Goal: Task Accomplishment & Management: Use online tool/utility

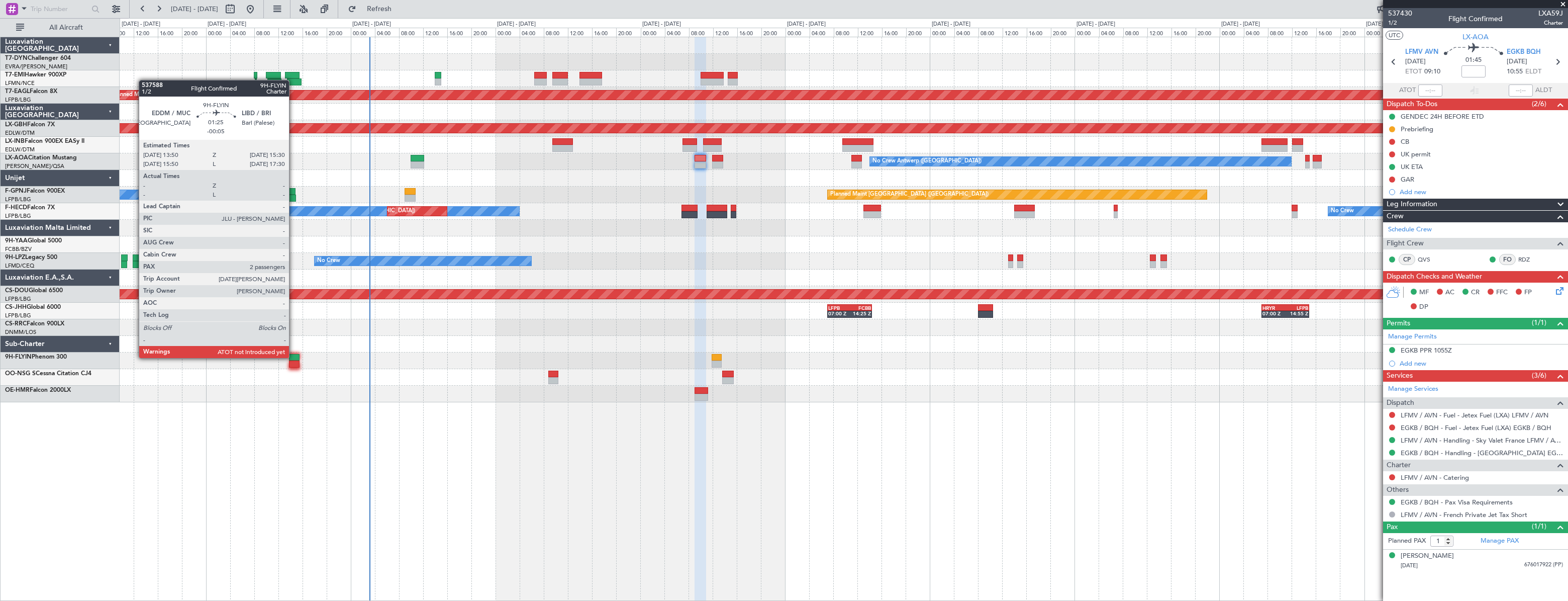
click at [293, 358] on div at bounding box center [294, 357] width 11 height 7
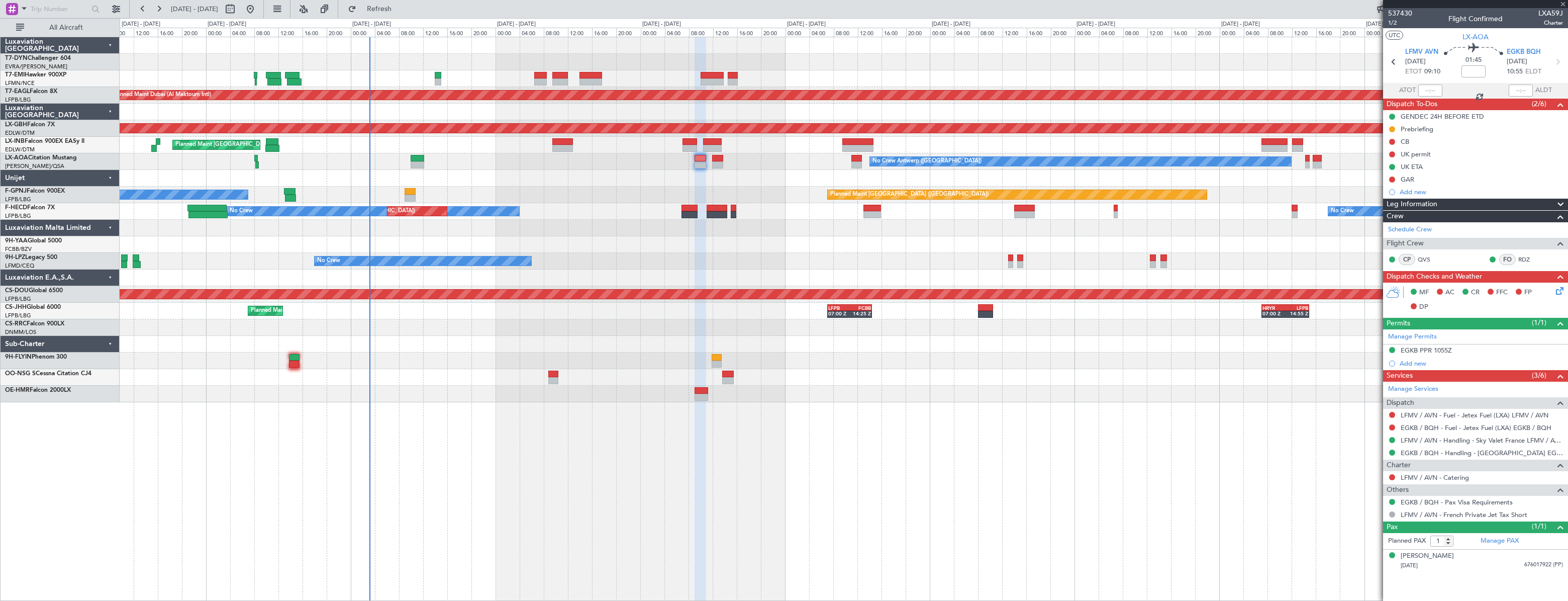
type input "-00:05"
type input "2"
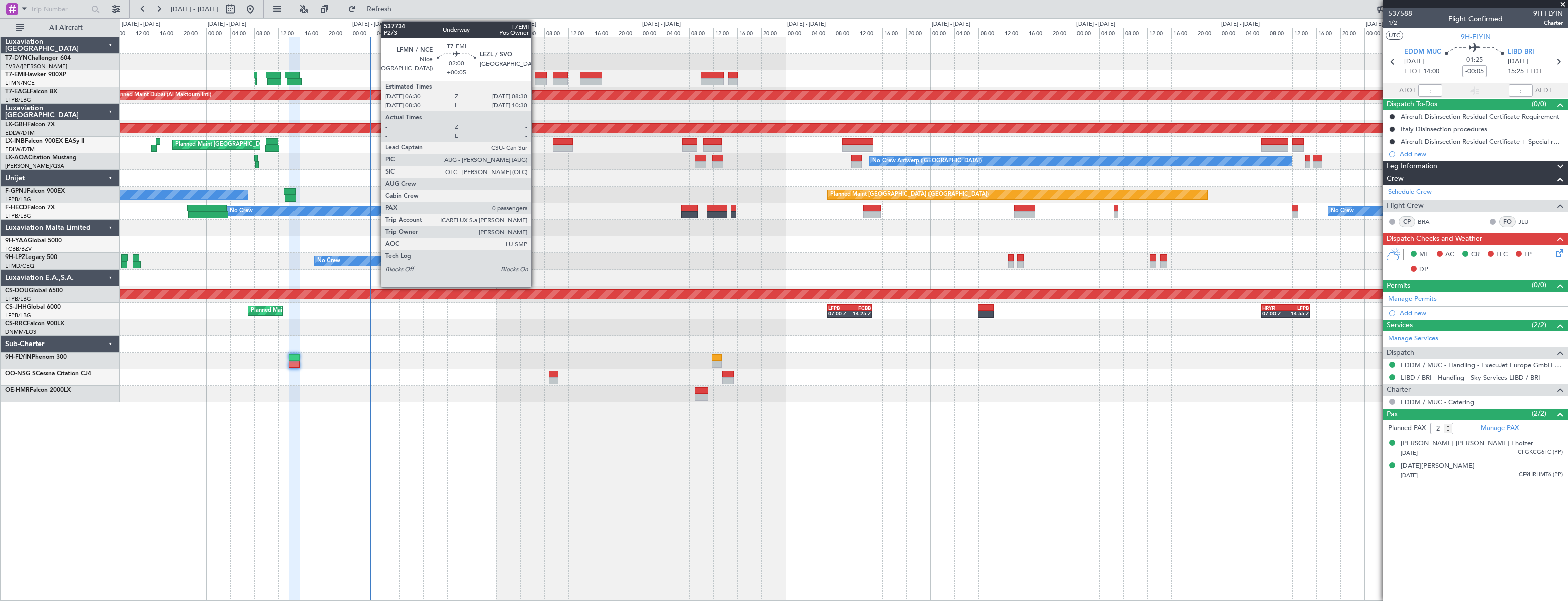
click at [536, 75] on div at bounding box center [540, 75] width 13 height 7
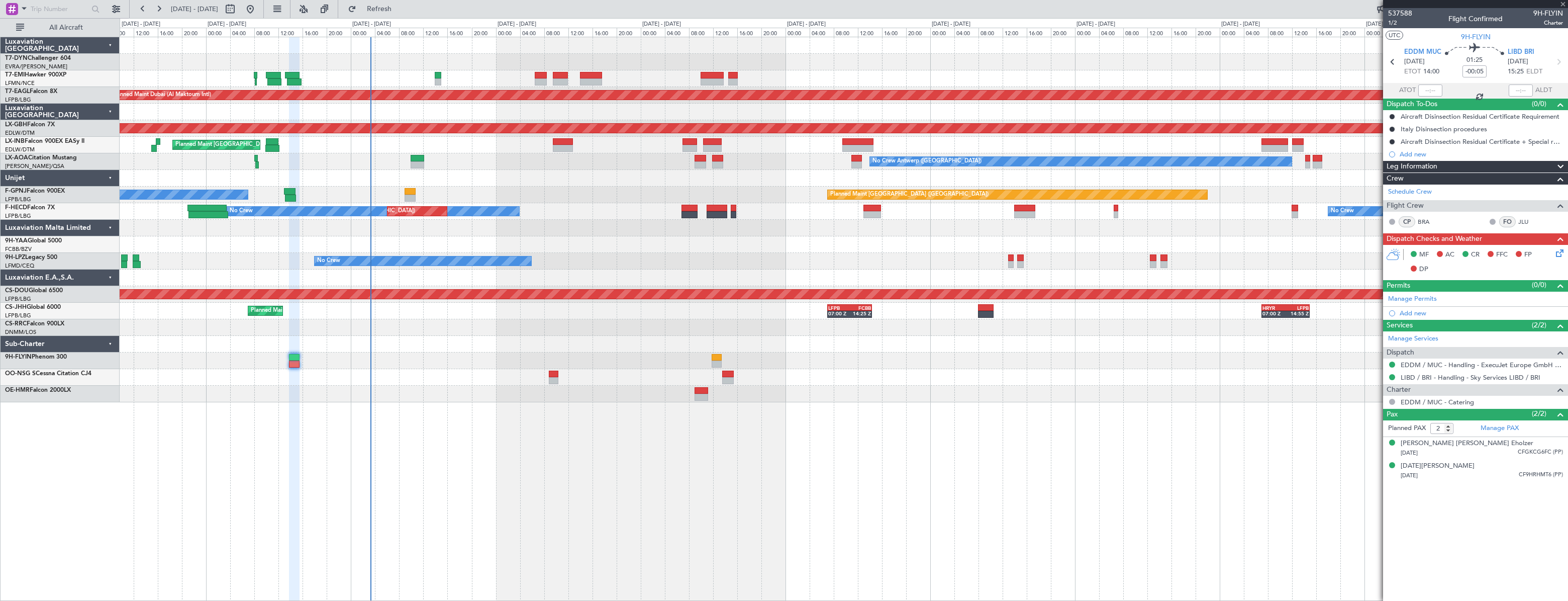
type input "+00:05"
type input "0"
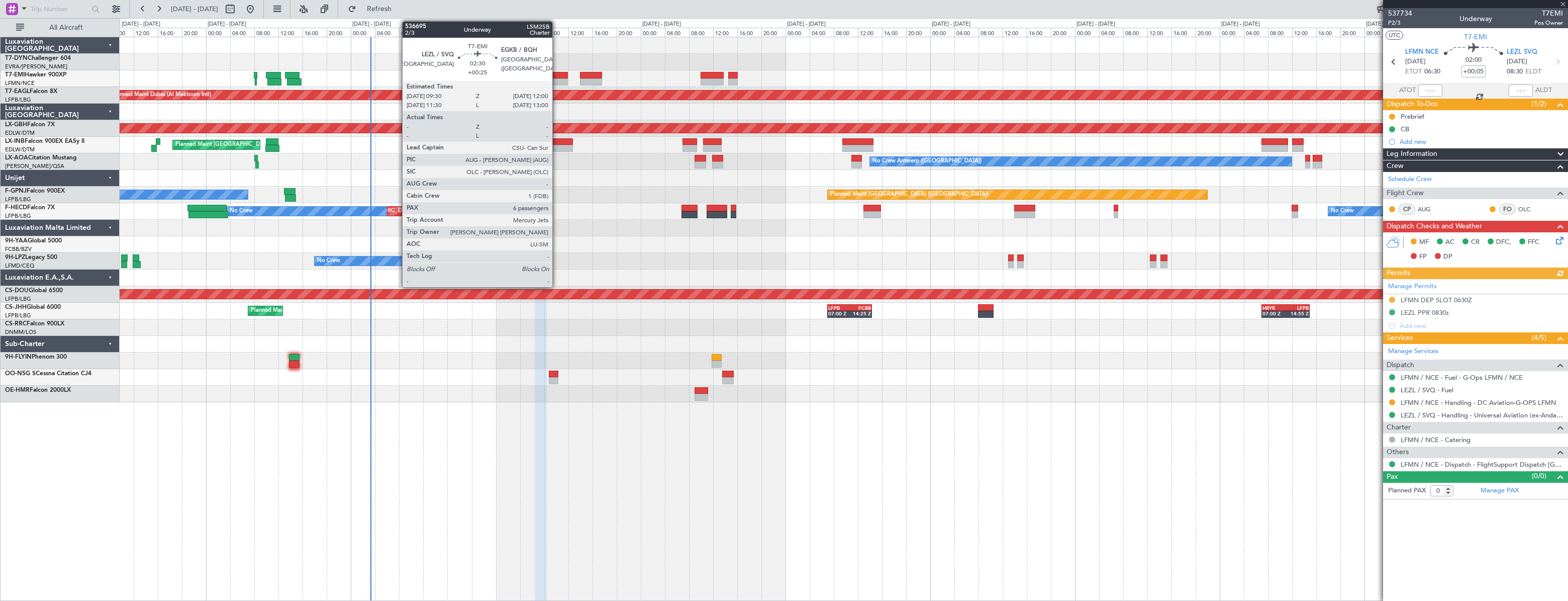
click at [557, 76] on div at bounding box center [561, 75] width 16 height 7
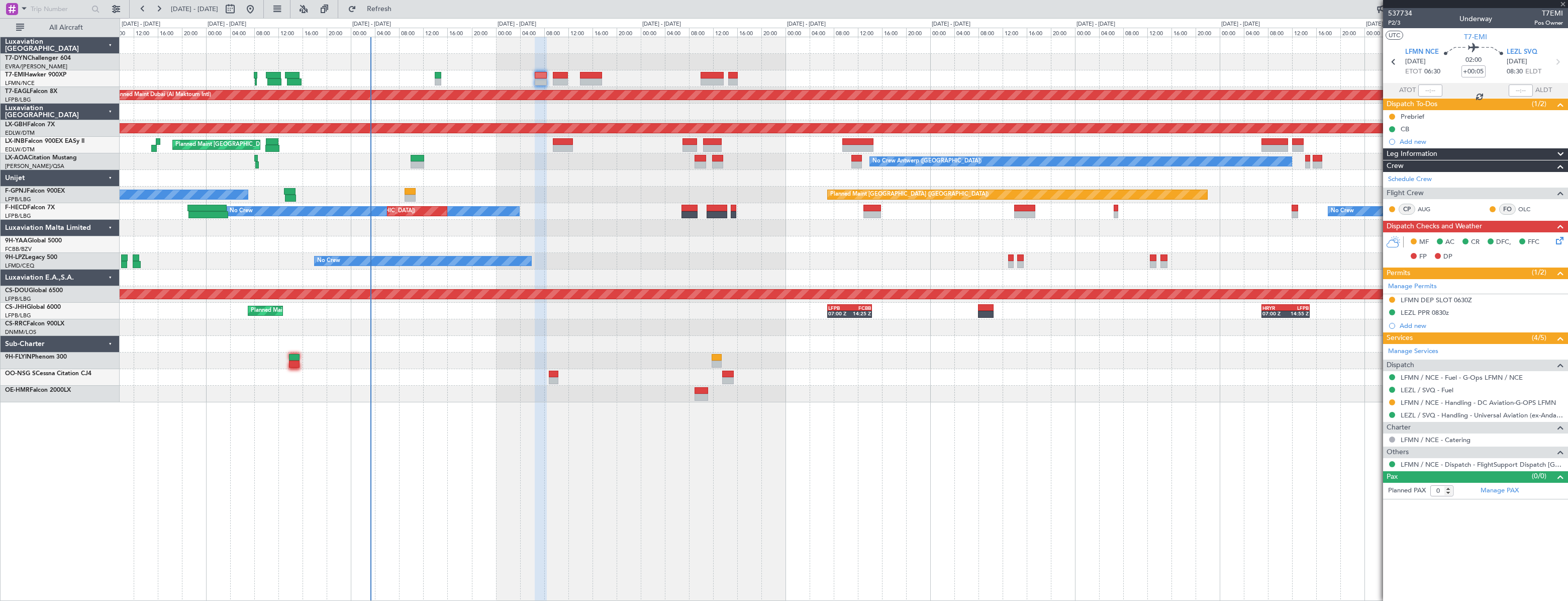
type input "+00:25"
type input "6"
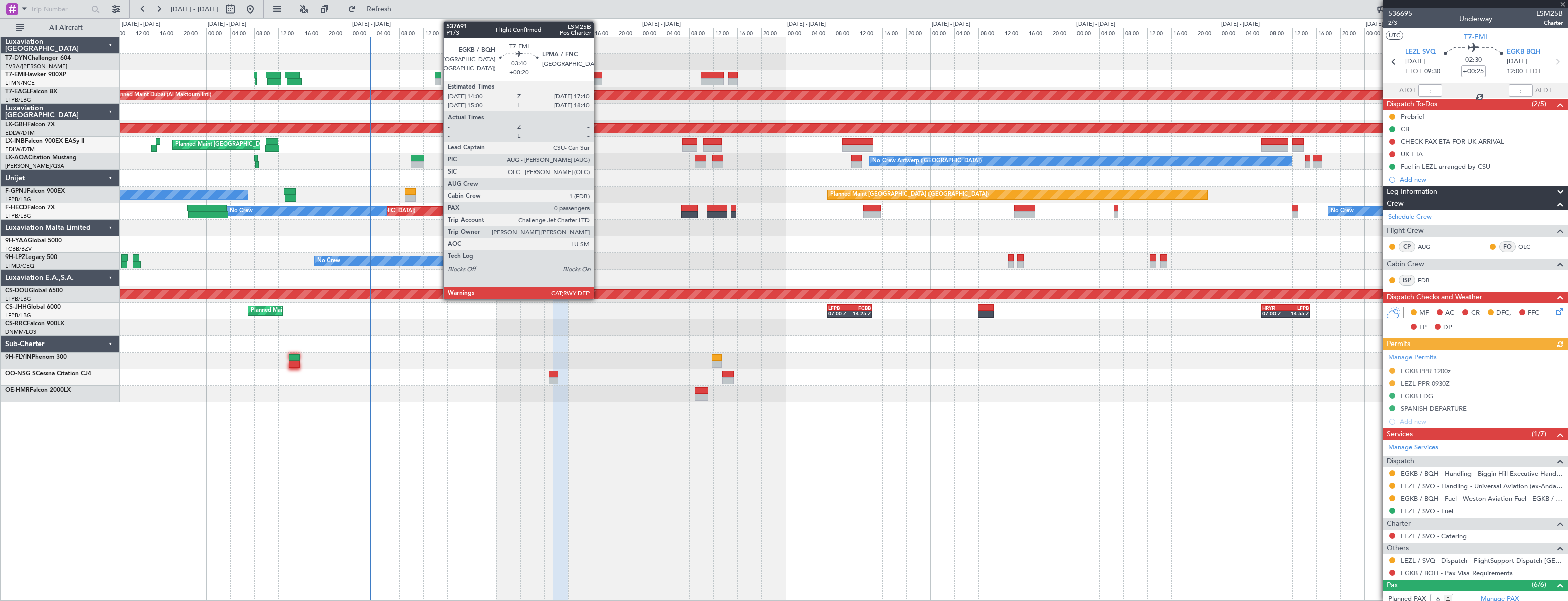
click at [598, 79] on div at bounding box center [591, 82] width 23 height 7
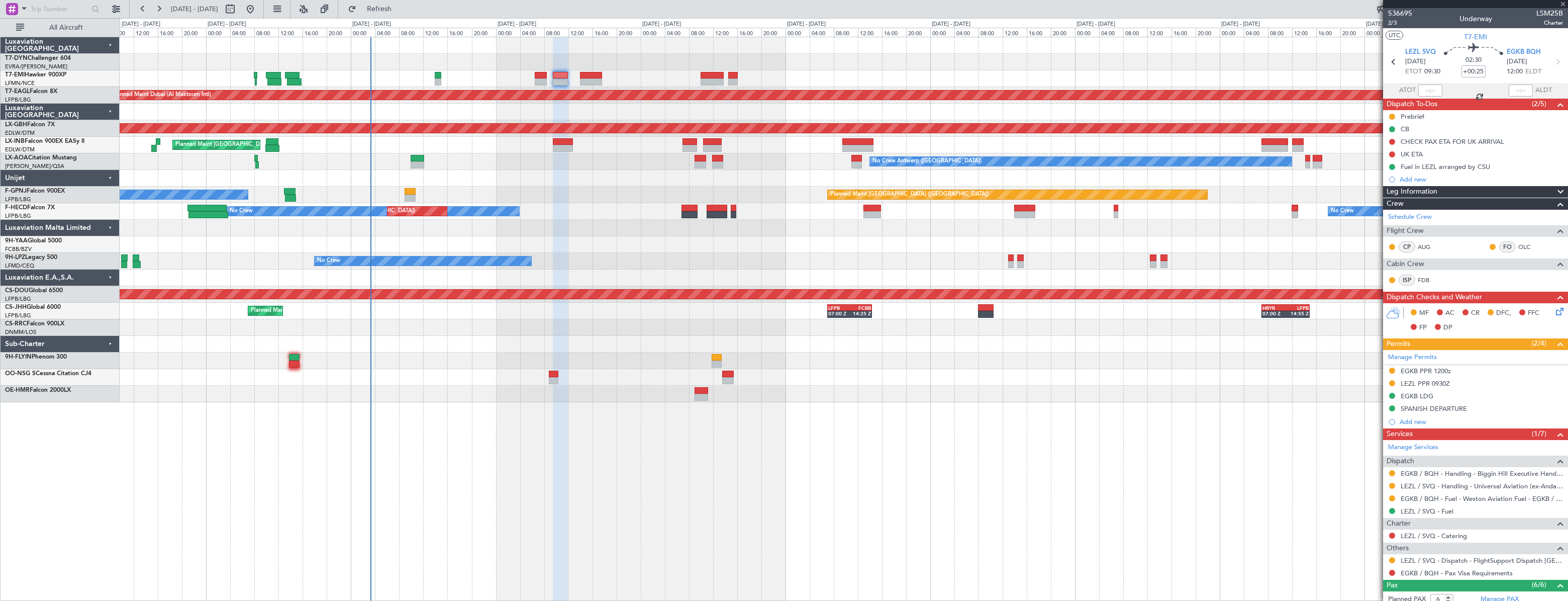
type input "+00:20"
type input "0"
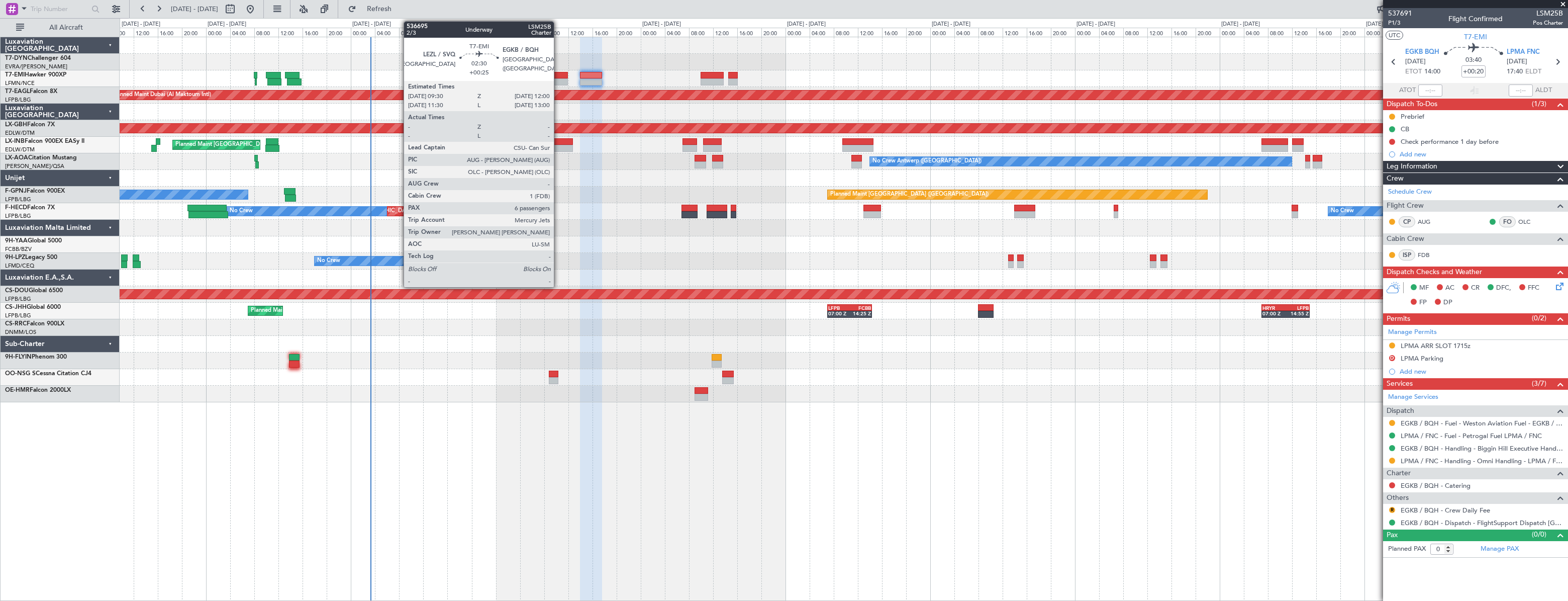
click at [558, 76] on div at bounding box center [561, 75] width 16 height 7
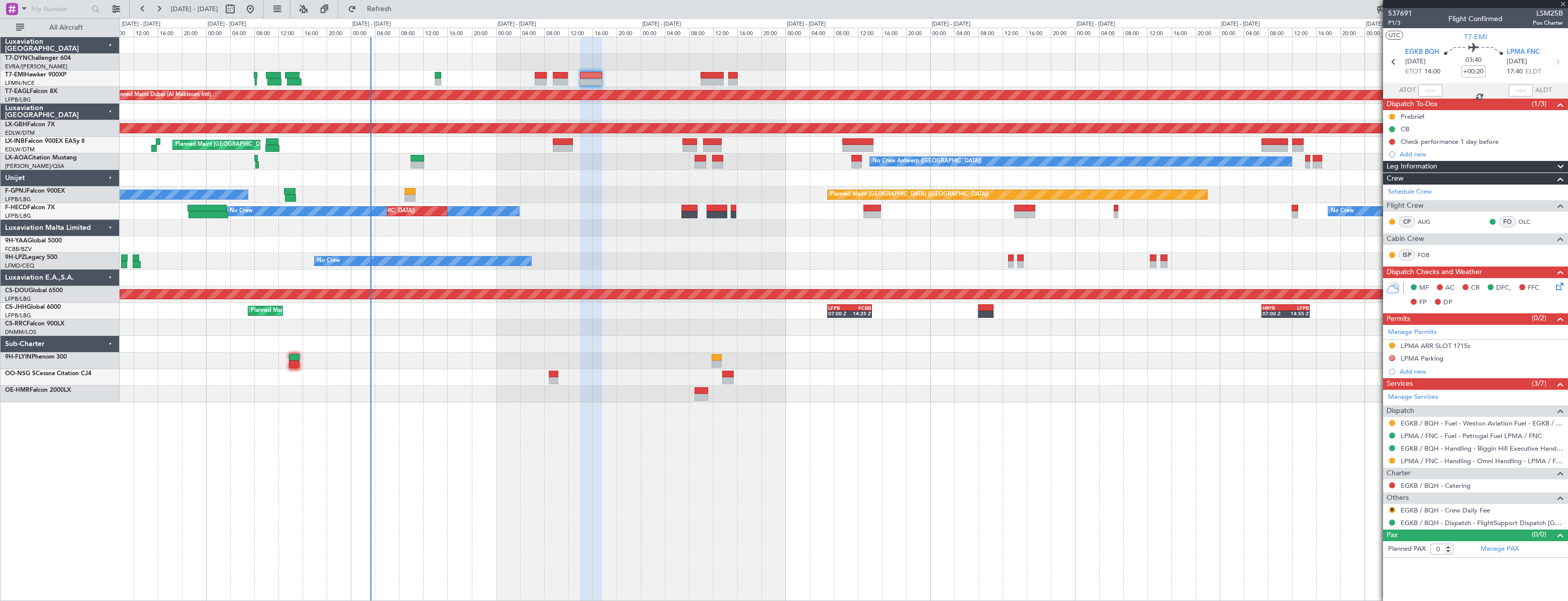
type input "+00:25"
type input "6"
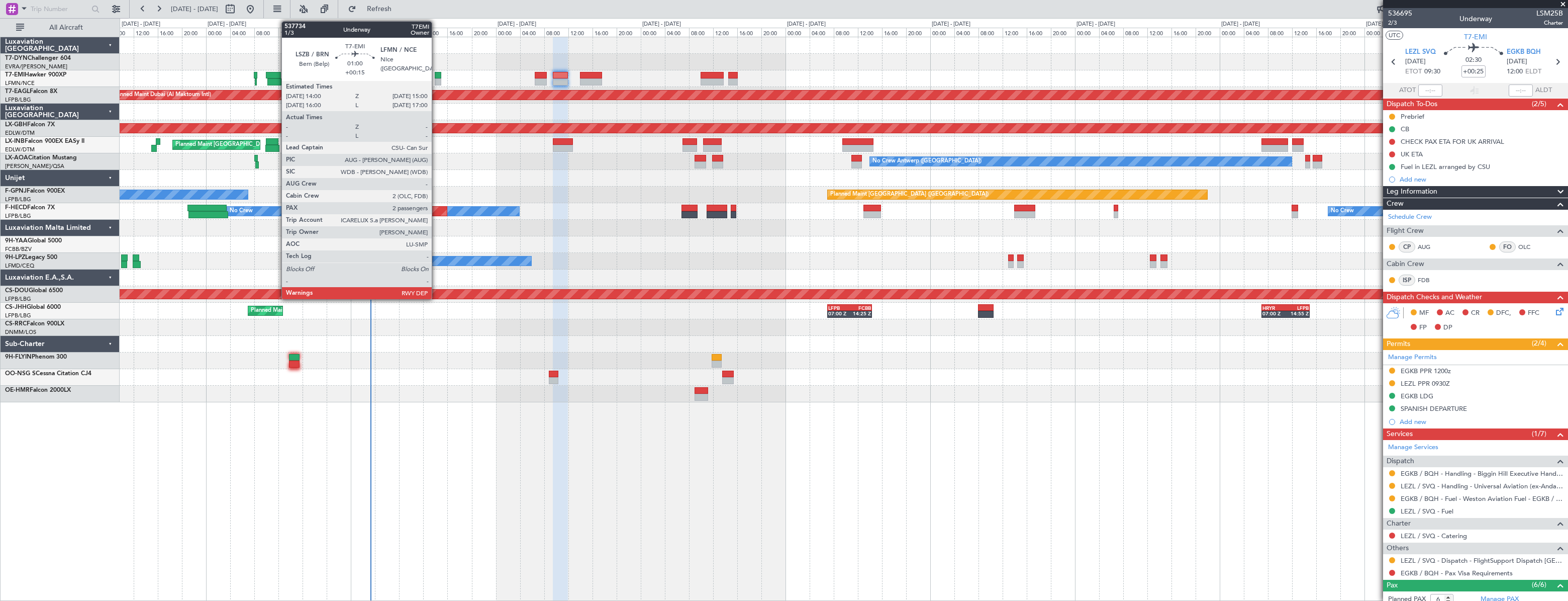
click at [436, 74] on div at bounding box center [439, 75] width 7 height 7
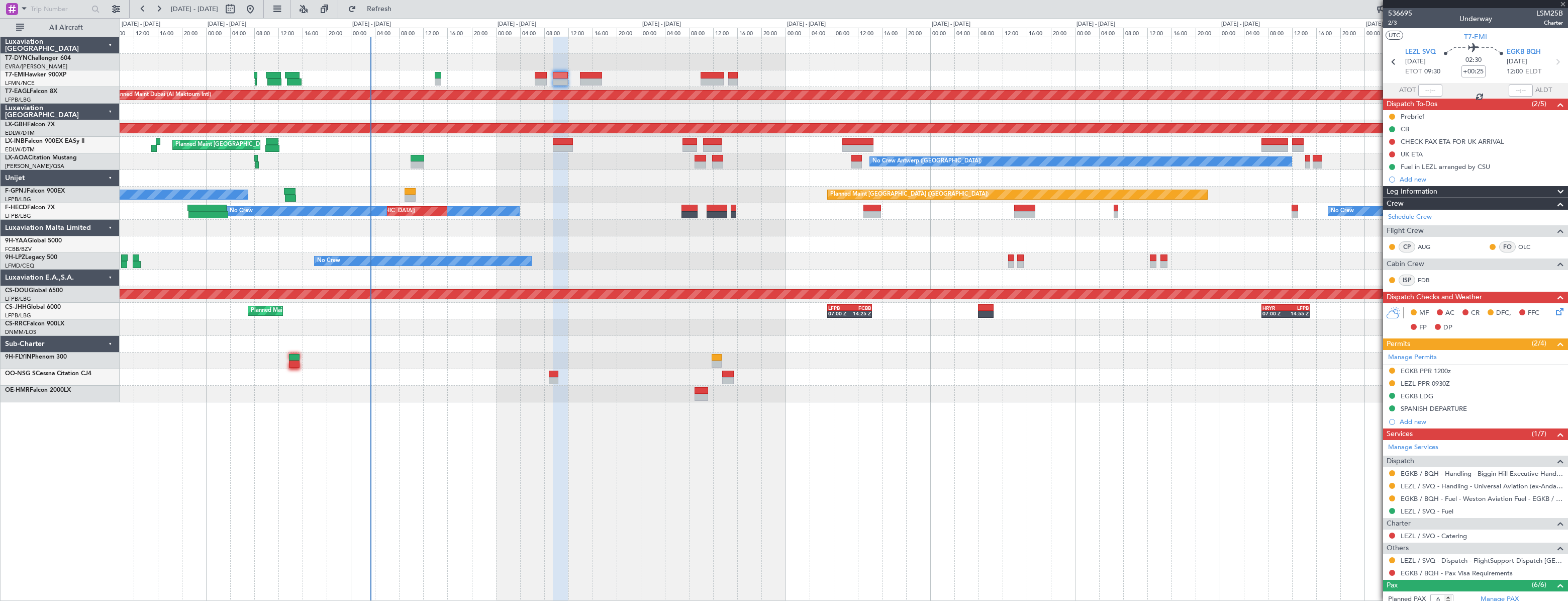
type input "+00:15"
type input "2"
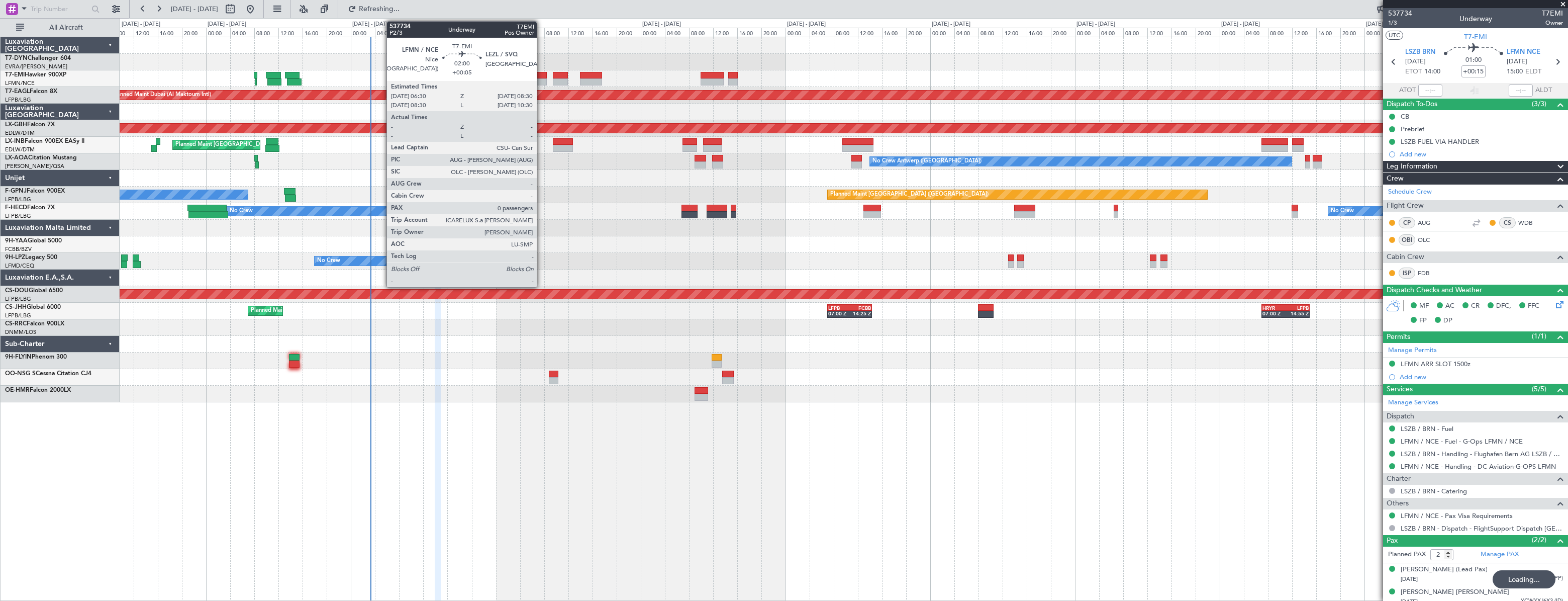
click at [541, 78] on div at bounding box center [540, 82] width 13 height 7
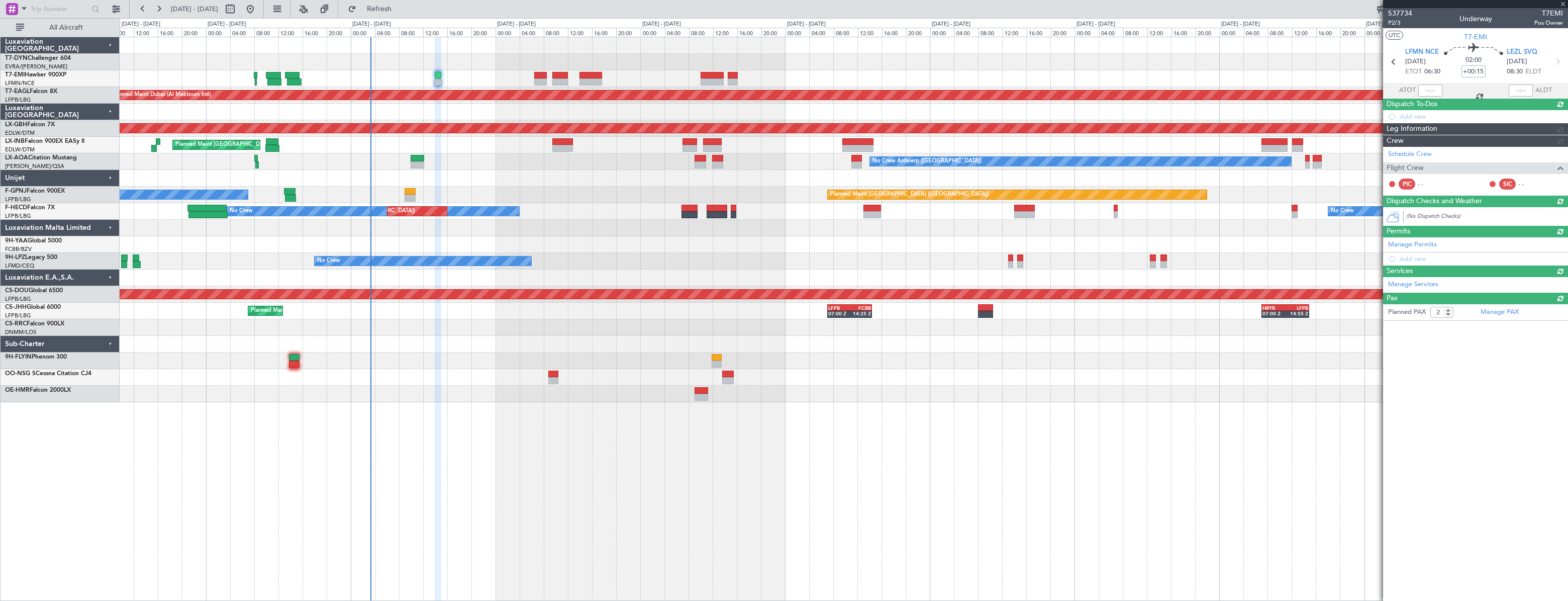
type input "+00:05"
type input "0"
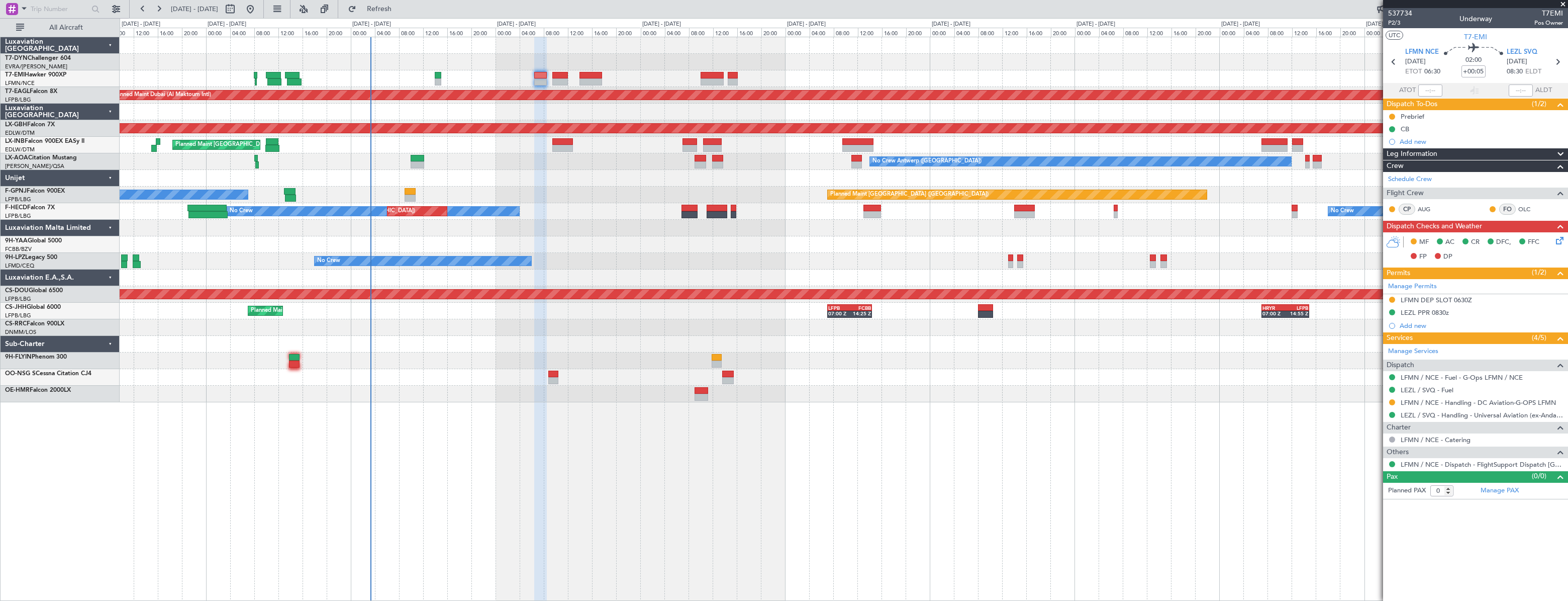
click at [1559, 240] on icon at bounding box center [1558, 239] width 8 height 8
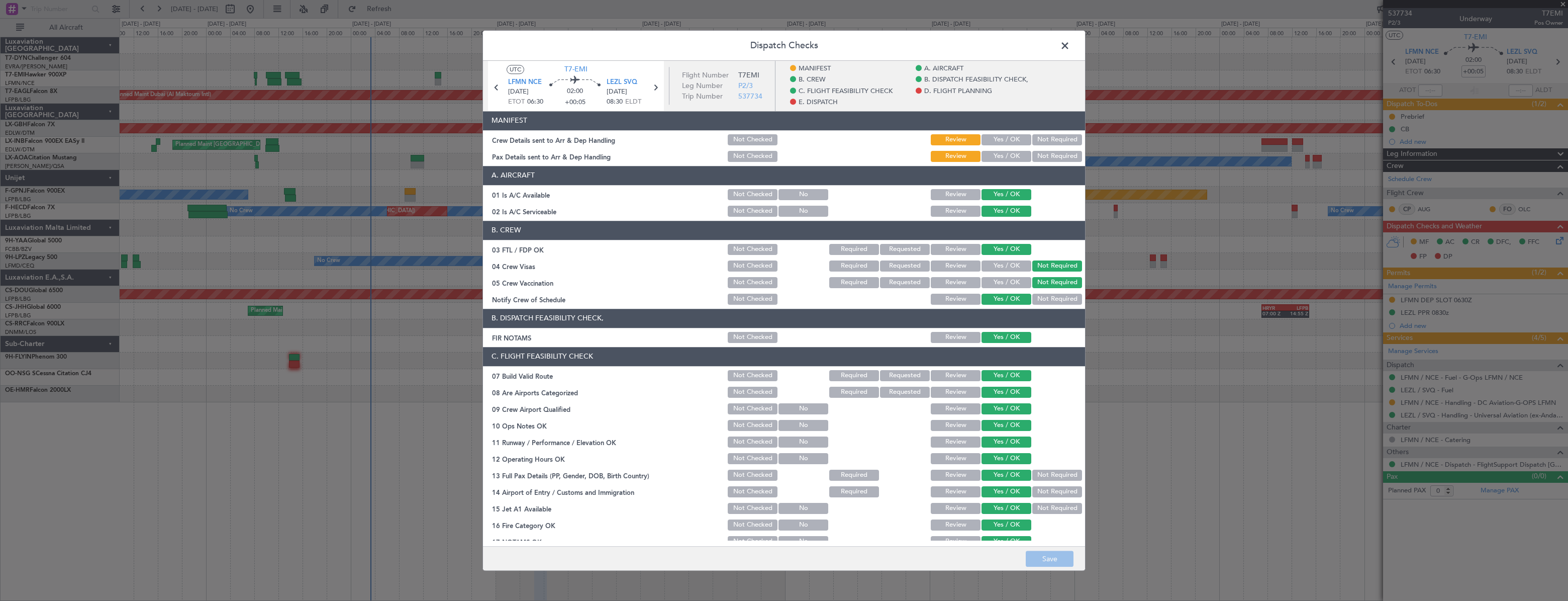
click at [997, 143] on button "Yes / OK" at bounding box center [1006, 139] width 50 height 11
click at [997, 151] on button "Yes / OK" at bounding box center [1006, 156] width 50 height 11
click at [1041, 560] on button "Save" at bounding box center [1050, 558] width 48 height 16
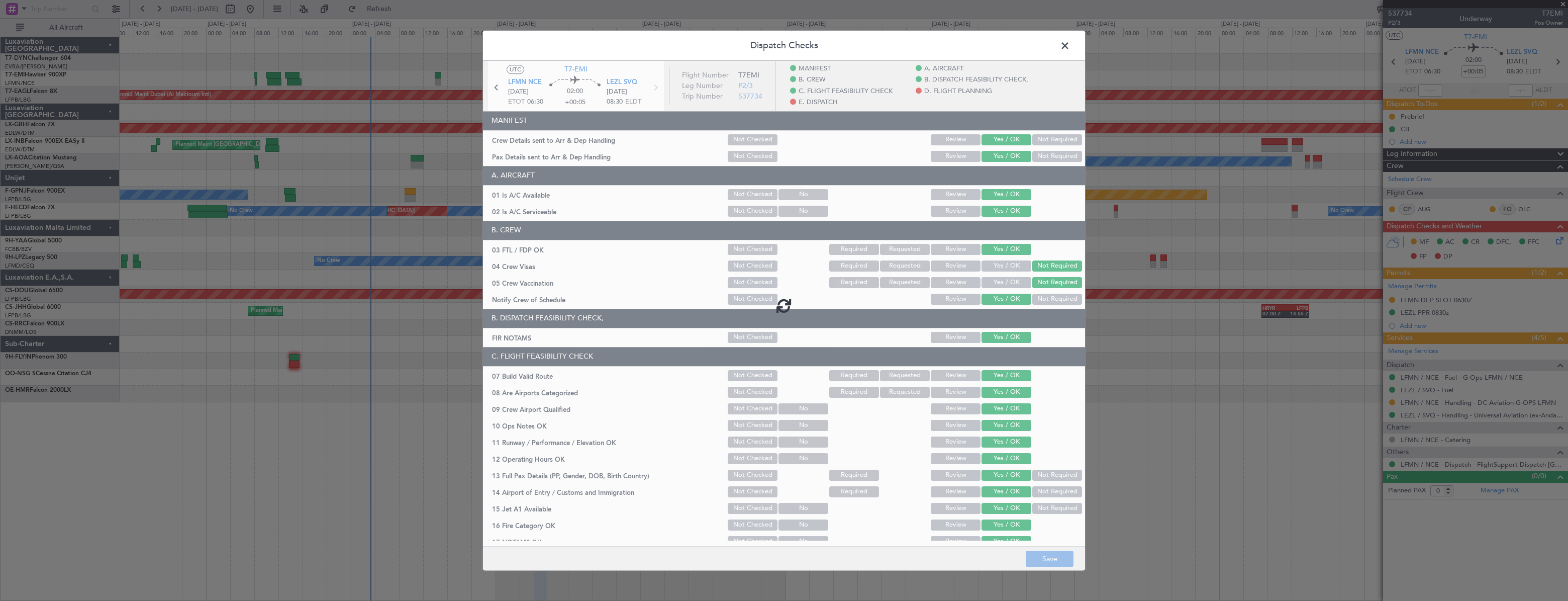
click at [1070, 42] on span at bounding box center [1070, 48] width 0 height 20
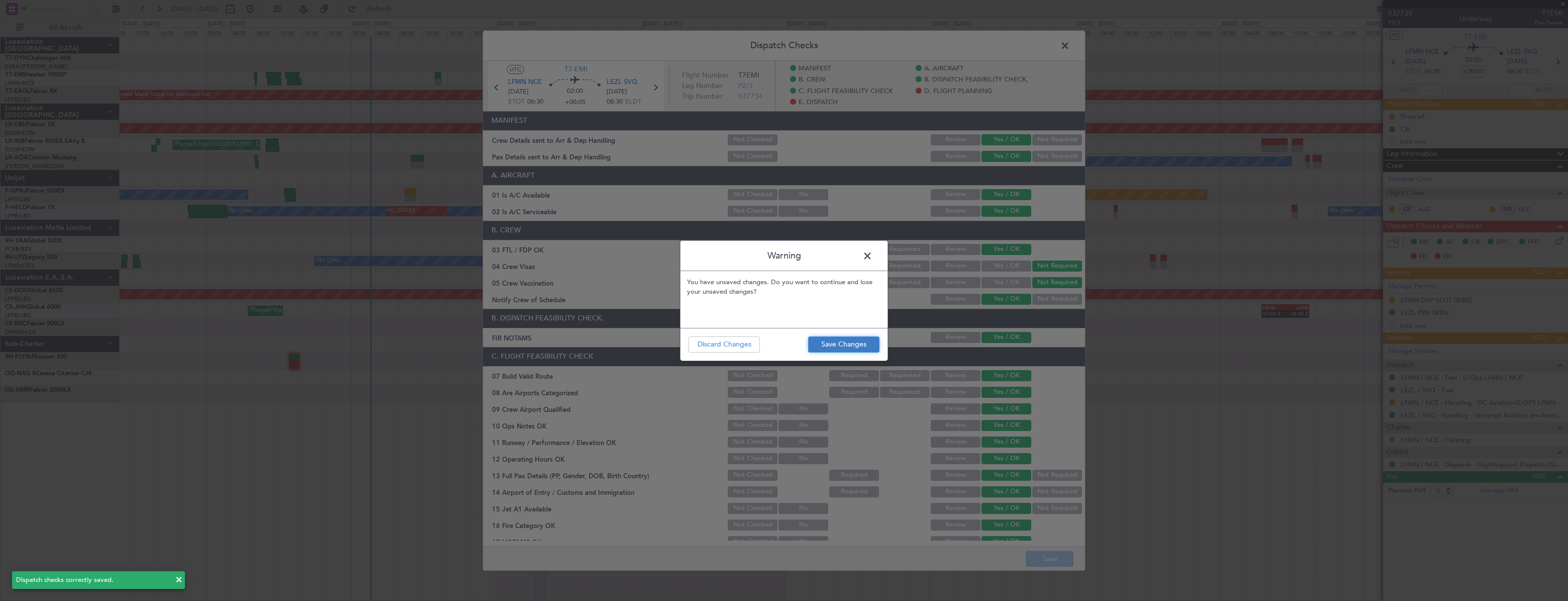
click at [841, 346] on button "Save Changes" at bounding box center [843, 344] width 72 height 16
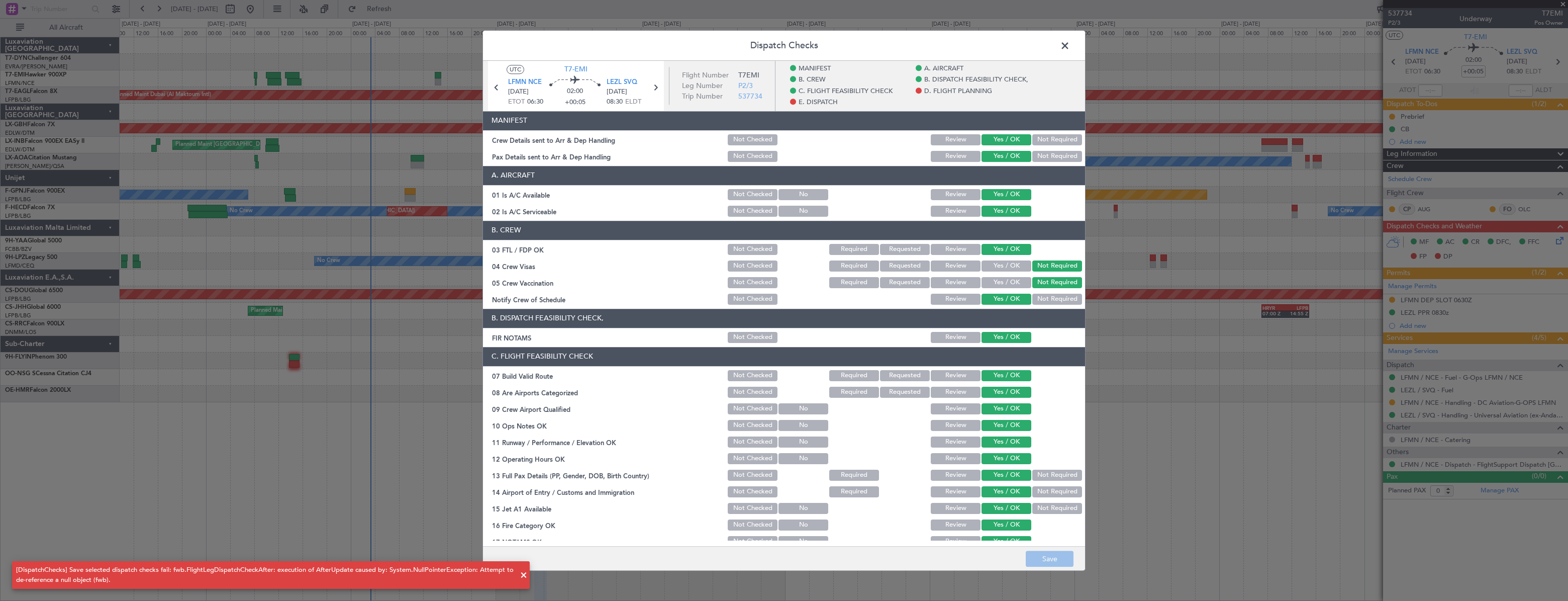
click at [1070, 45] on span at bounding box center [1070, 48] width 0 height 20
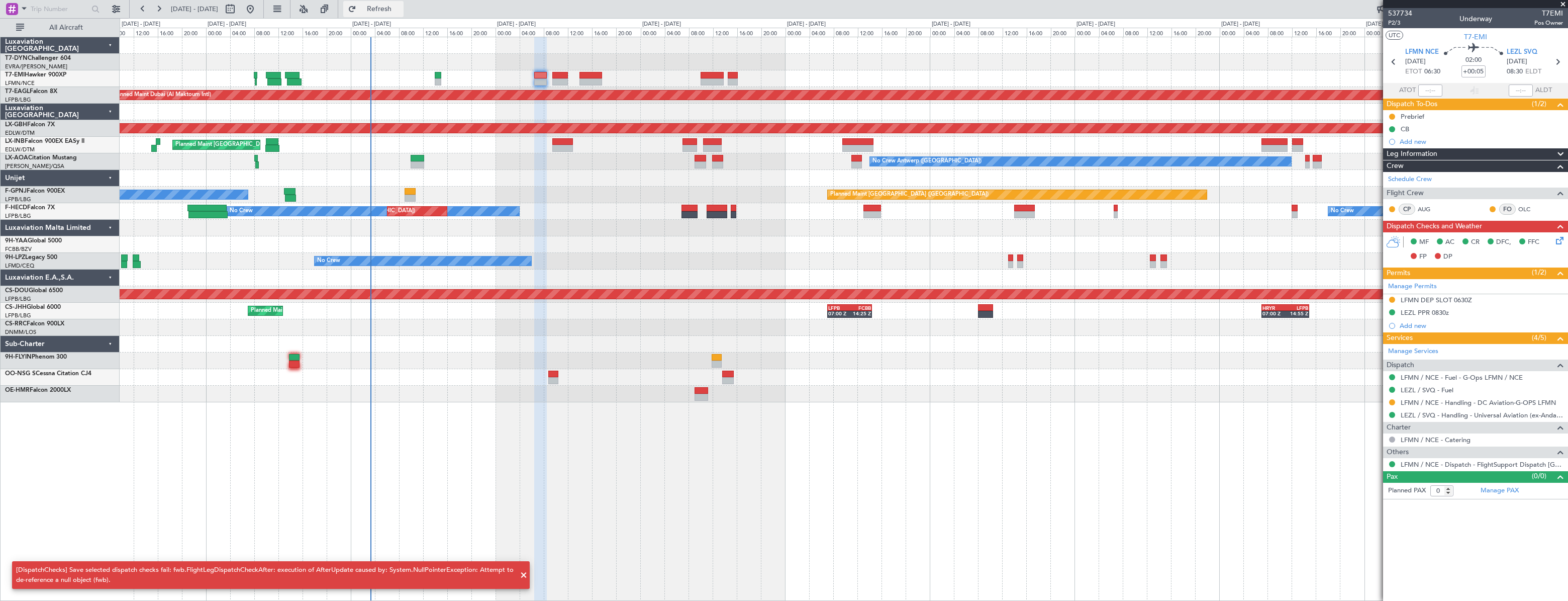
click at [387, 13] on button "Refresh" at bounding box center [374, 8] width 61 height 16
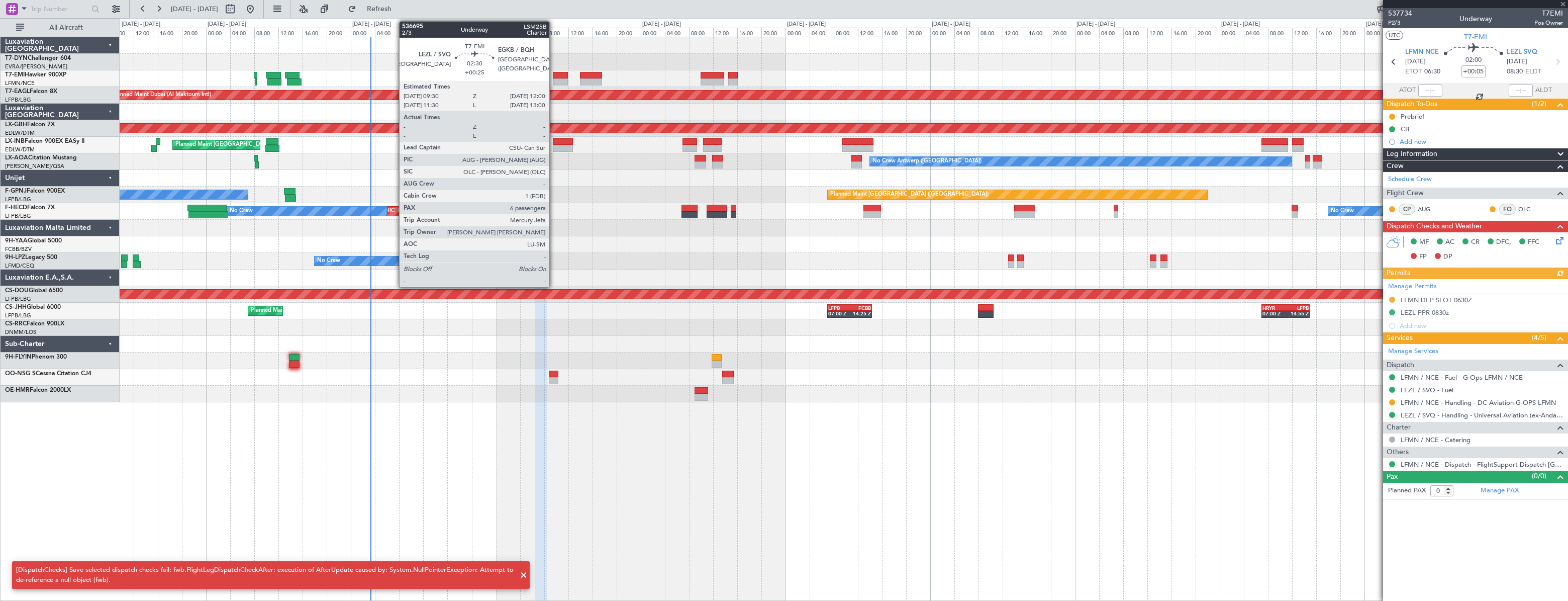
click at [554, 76] on div at bounding box center [561, 75] width 16 height 7
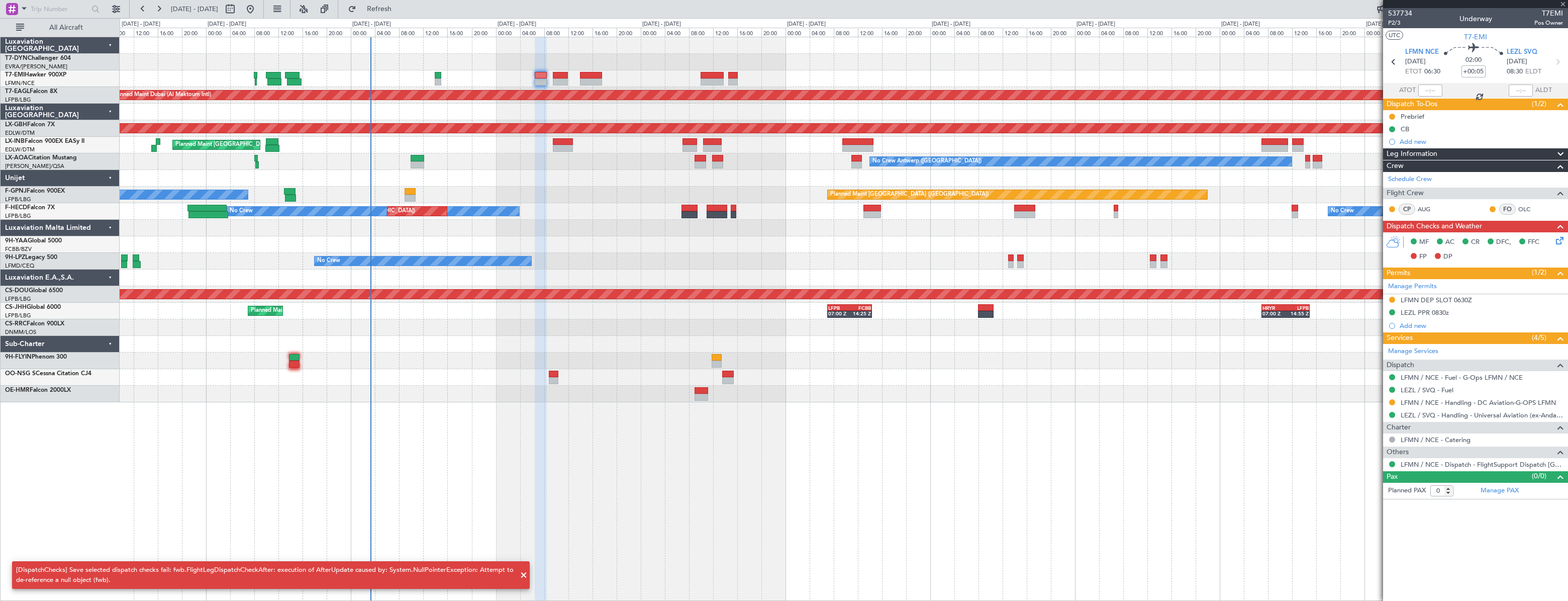
type input "+00:25"
type input "6"
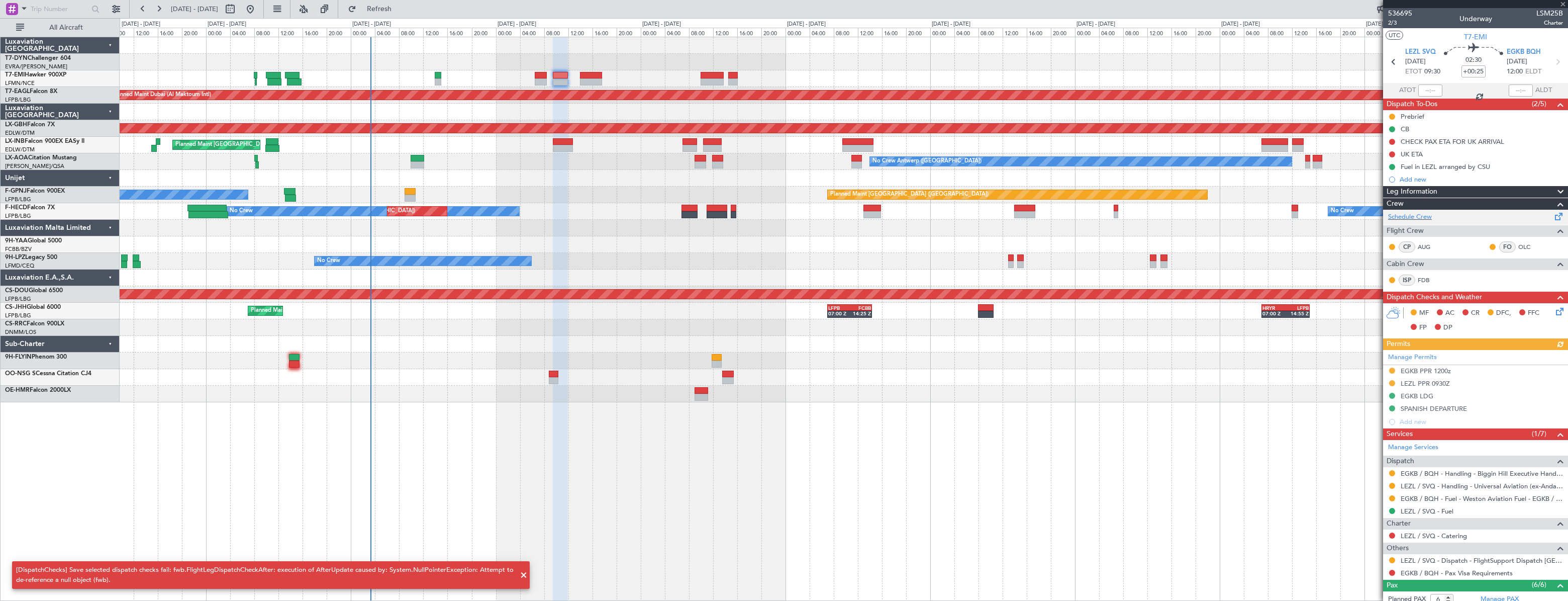
click at [1553, 215] on span at bounding box center [1559, 214] width 12 height 8
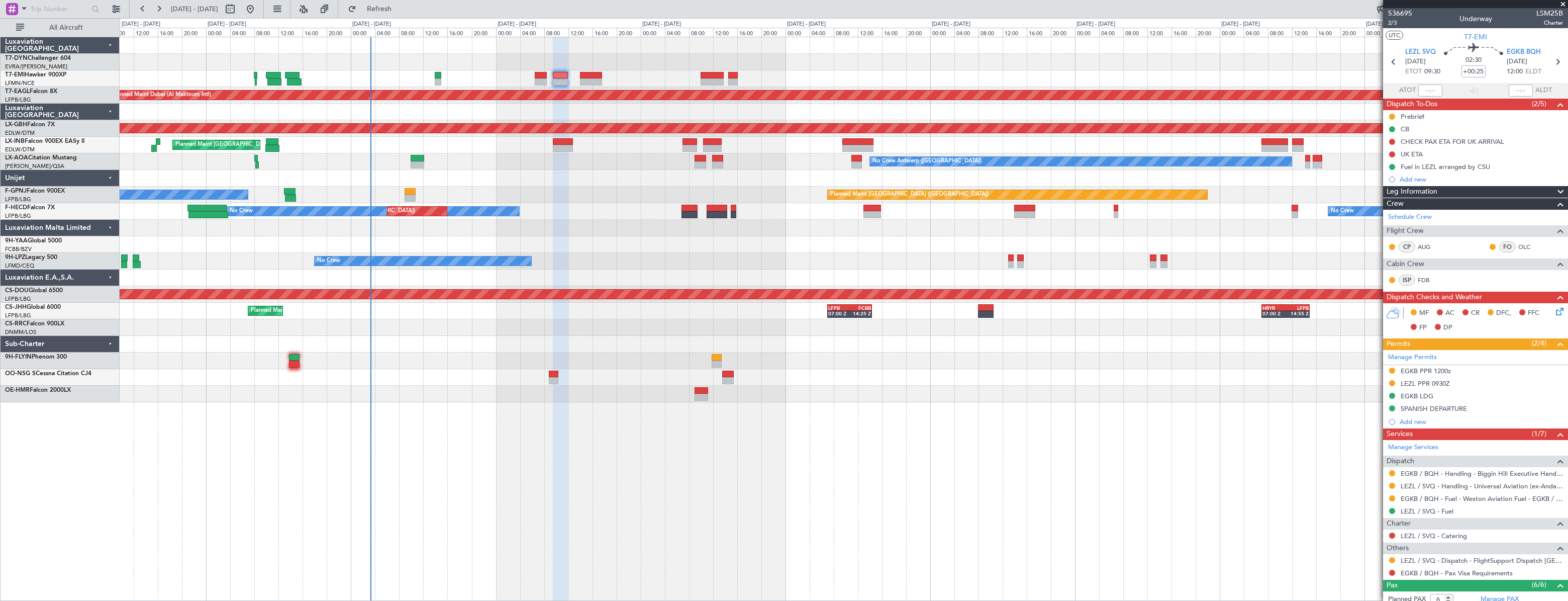
click at [1554, 311] on icon at bounding box center [1558, 310] width 8 height 8
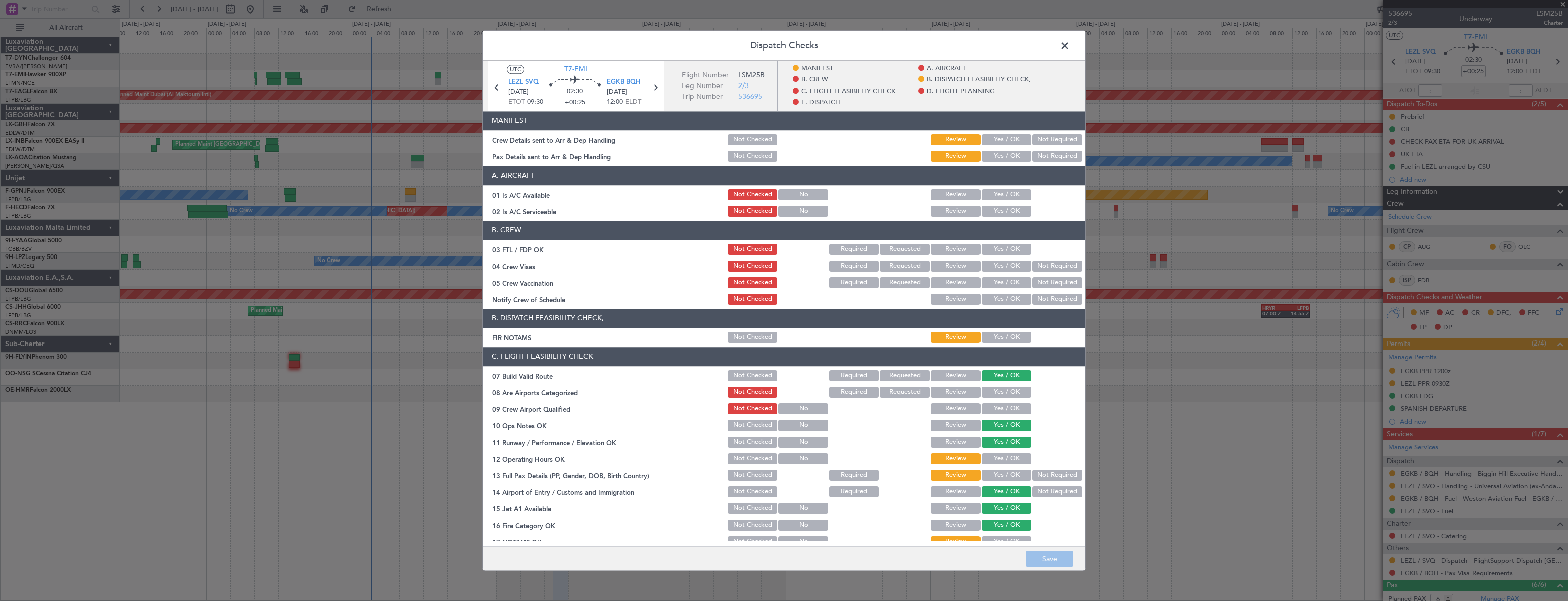
click at [994, 141] on button "Yes / OK" at bounding box center [1006, 139] width 50 height 11
click at [994, 157] on button "Yes / OK" at bounding box center [1006, 156] width 50 height 11
click at [1047, 551] on button "Save" at bounding box center [1050, 558] width 48 height 16
click at [1070, 48] on span at bounding box center [1070, 48] width 0 height 20
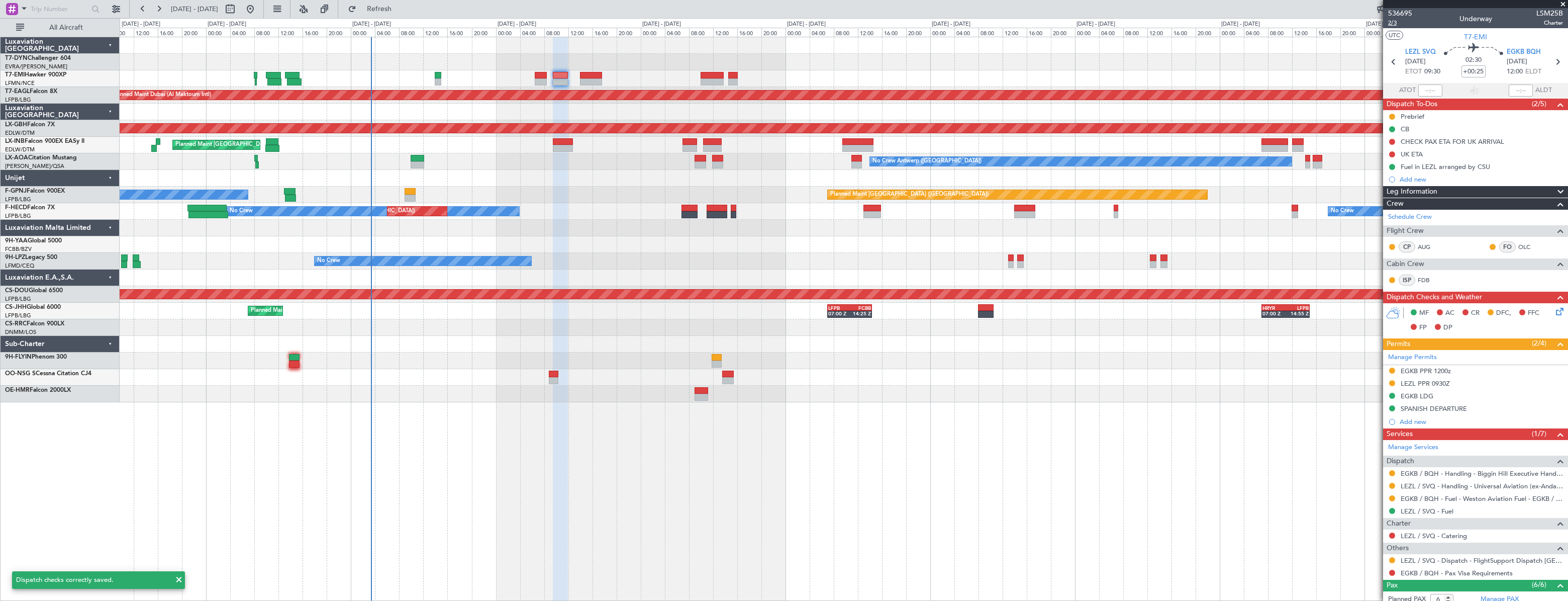
click at [1392, 23] on span "2/3" at bounding box center [1400, 23] width 24 height 8
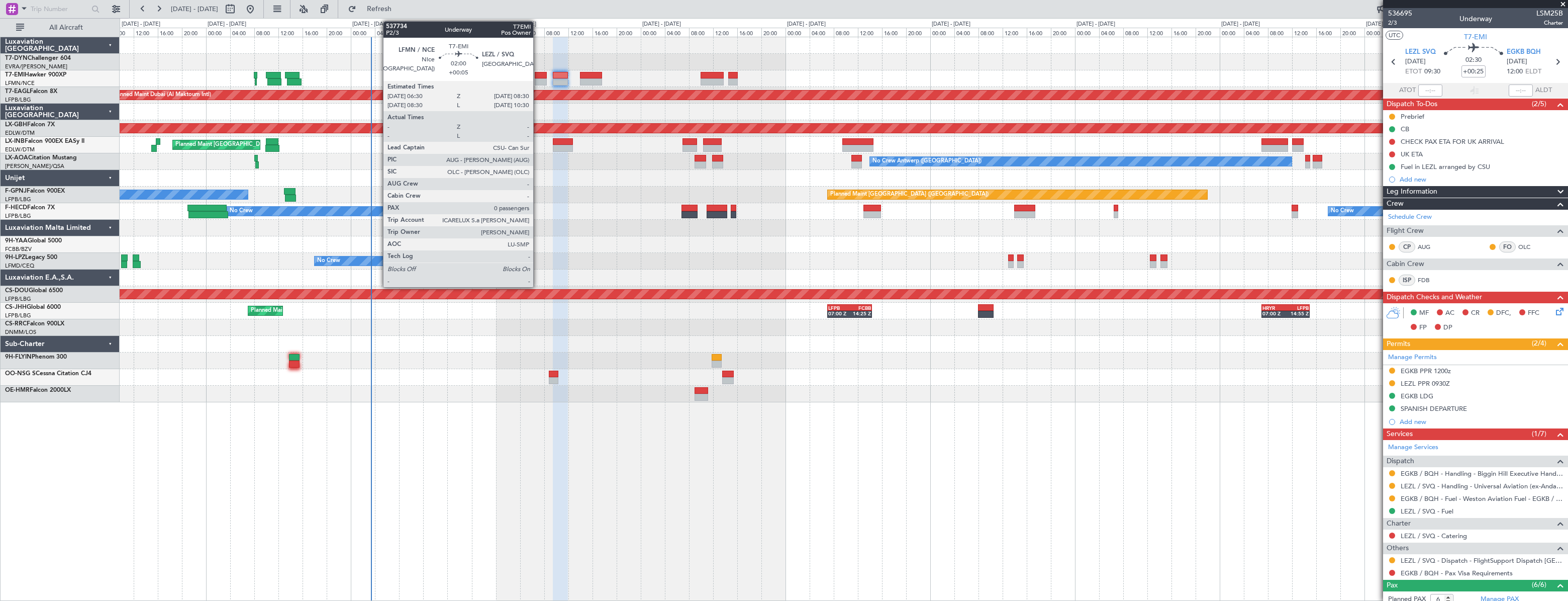
click at [538, 76] on div at bounding box center [540, 75] width 13 height 7
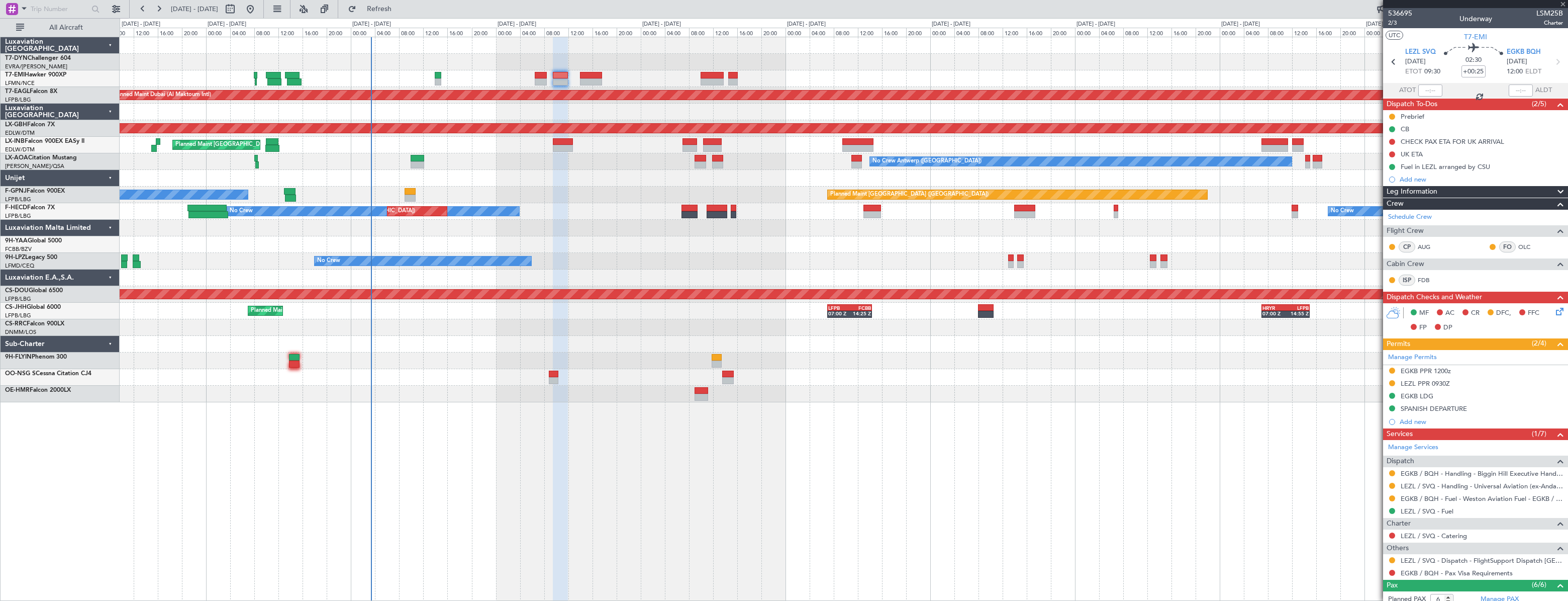
type input "+00:05"
type input "0"
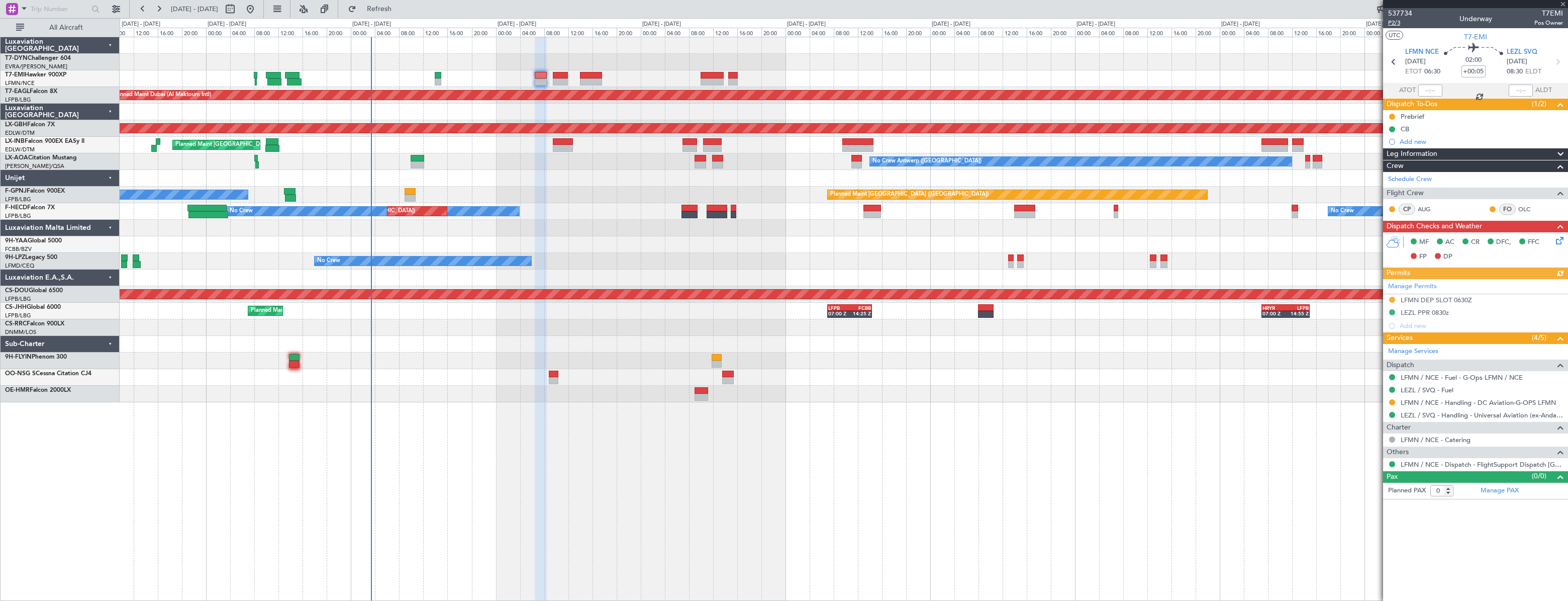
click at [1396, 25] on span "P2/3" at bounding box center [1400, 23] width 24 height 8
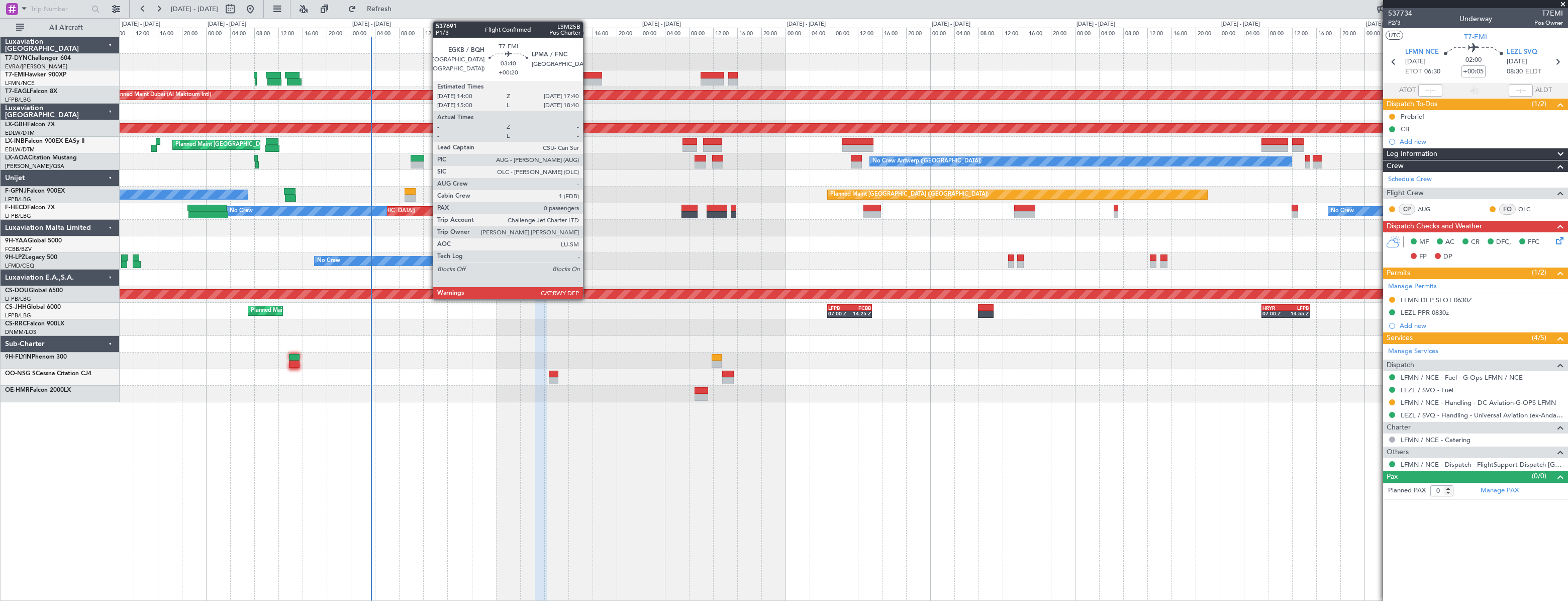
click at [587, 77] on div at bounding box center [591, 75] width 23 height 7
type input "+00:20"
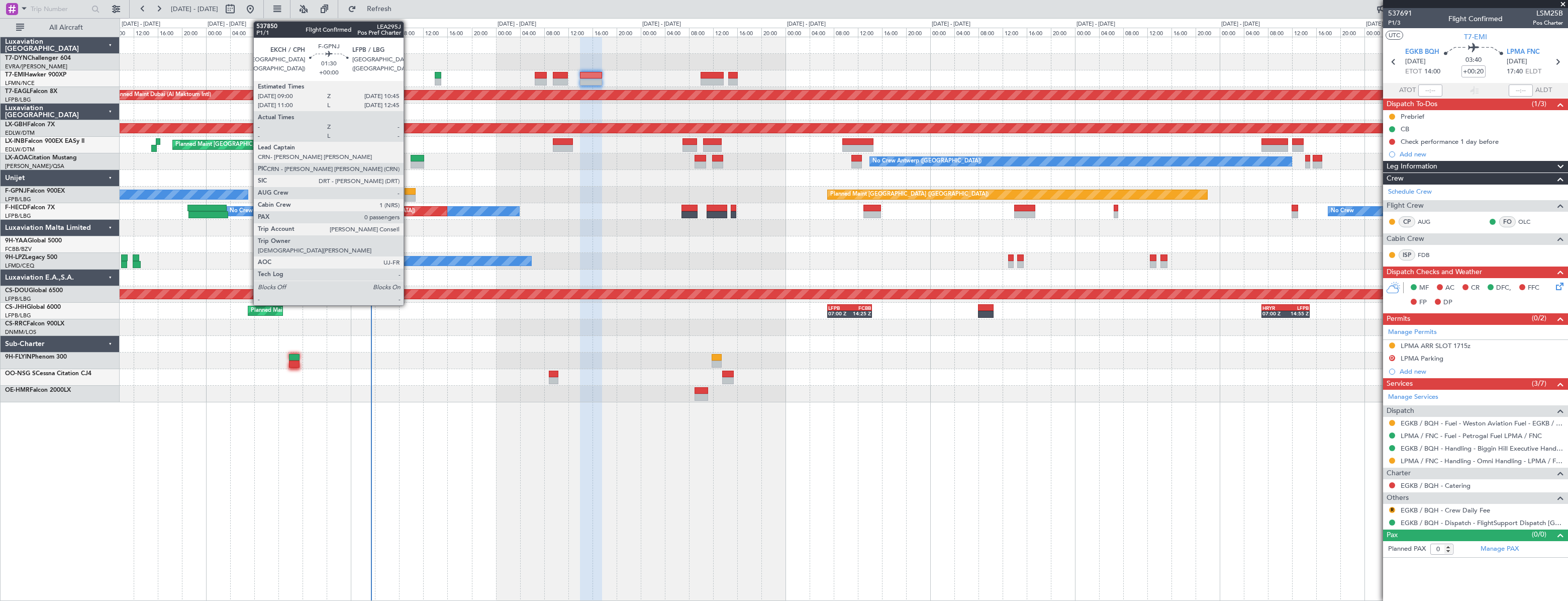
click at [408, 191] on div at bounding box center [410, 191] width 11 height 7
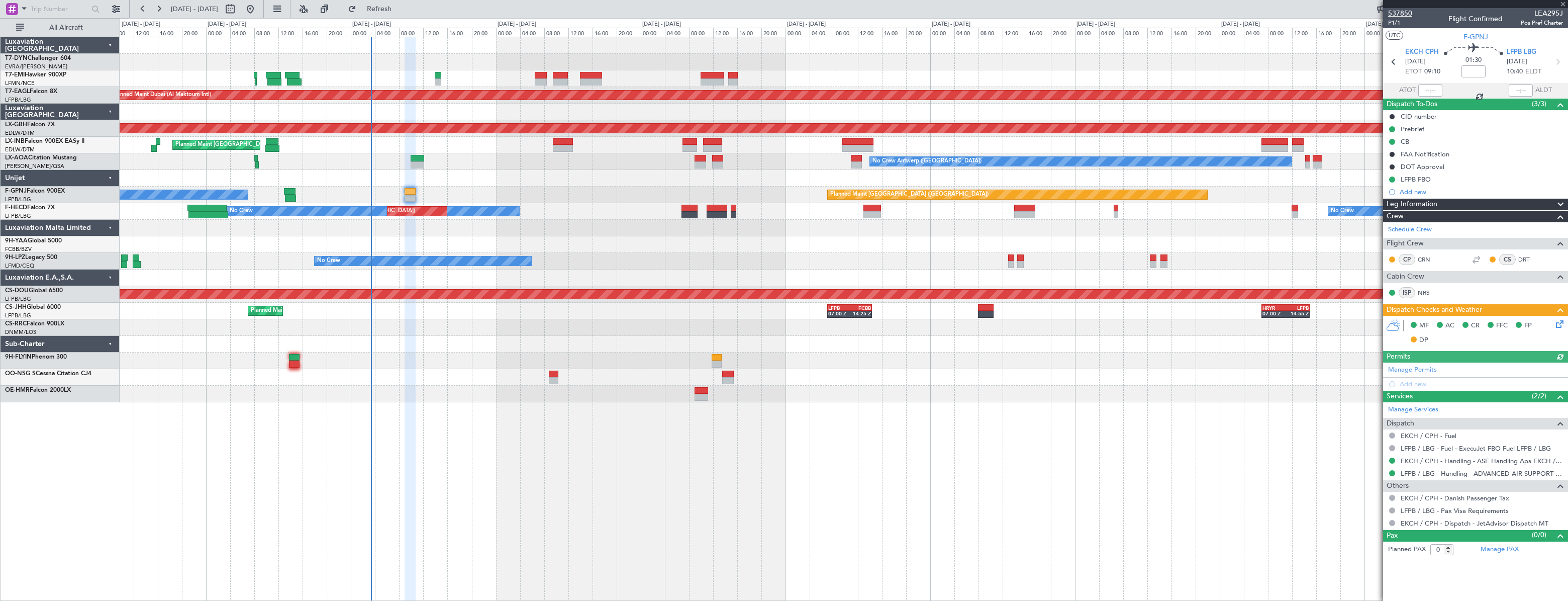
click at [1397, 14] on span "537850" at bounding box center [1400, 13] width 24 height 11
click at [1402, 13] on span "537850" at bounding box center [1400, 13] width 24 height 11
click at [1395, 16] on span "537850" at bounding box center [1400, 13] width 24 height 11
